Goal: Entertainment & Leisure: Consume media (video, audio)

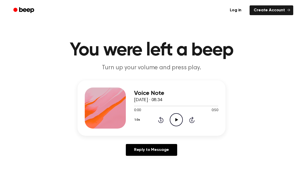
click at [174, 118] on icon "Play Audio" at bounding box center [176, 119] width 13 height 13
click at [159, 121] on icon at bounding box center [160, 120] width 5 height 6
click at [161, 120] on icon at bounding box center [160, 120] width 1 height 2
click at [162, 120] on icon "Rewind 5 seconds" at bounding box center [161, 120] width 6 height 7
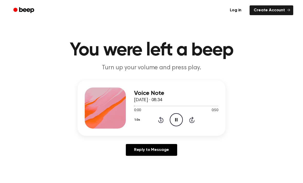
click at [163, 122] on icon at bounding box center [160, 120] width 5 height 6
click at [160, 122] on icon at bounding box center [160, 120] width 5 height 6
click at [162, 122] on icon "Rewind 5 seconds" at bounding box center [161, 120] width 6 height 7
click at [164, 117] on div "1.0x Rewind 5 seconds Pause Audio Skip 5 seconds" at bounding box center [176, 119] width 84 height 13
click at [164, 121] on div "1.0x Rewind 5 seconds Pause Audio Skip 5 seconds" at bounding box center [176, 119] width 84 height 13
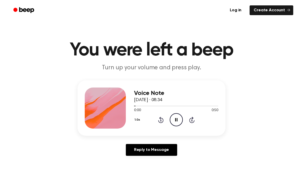
click at [160, 120] on icon "Rewind 5 seconds" at bounding box center [161, 120] width 6 height 7
click at [162, 121] on icon "Rewind 5 seconds" at bounding box center [161, 120] width 6 height 7
click at [161, 119] on icon "Rewind 5 seconds" at bounding box center [161, 120] width 6 height 7
click at [160, 120] on icon "Rewind 5 seconds" at bounding box center [161, 120] width 6 height 7
click at [160, 118] on icon at bounding box center [160, 120] width 5 height 6
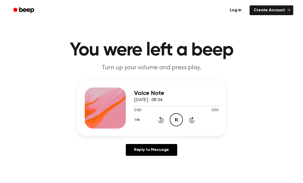
click at [161, 120] on icon "Rewind 5 seconds" at bounding box center [161, 120] width 6 height 7
click at [161, 119] on icon at bounding box center [160, 120] width 5 height 6
click at [161, 119] on icon "Rewind 5 seconds" at bounding box center [161, 120] width 6 height 7
click at [179, 122] on icon "Pause Audio" at bounding box center [176, 119] width 13 height 13
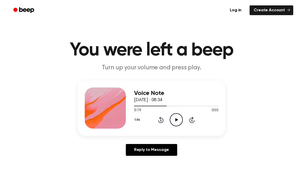
click at [178, 120] on icon "Play Audio" at bounding box center [176, 119] width 13 height 13
click at [159, 120] on icon "Rewind 5 seconds" at bounding box center [161, 120] width 6 height 7
click at [163, 120] on icon at bounding box center [160, 120] width 5 height 6
click at [163, 119] on icon at bounding box center [160, 120] width 5 height 6
click at [164, 119] on div "1.0x Rewind 5 seconds Pause Audio Skip 5 seconds" at bounding box center [176, 119] width 84 height 13
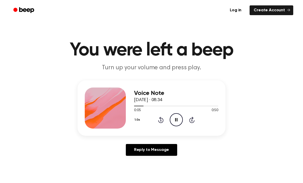
click at [163, 119] on icon at bounding box center [160, 120] width 5 height 6
click at [163, 122] on icon at bounding box center [160, 120] width 5 height 6
click at [159, 120] on icon "Rewind 5 seconds" at bounding box center [161, 120] width 6 height 7
click at [162, 119] on icon "Rewind 5 seconds" at bounding box center [161, 120] width 6 height 7
